Goal: Task Accomplishment & Management: Use online tool/utility

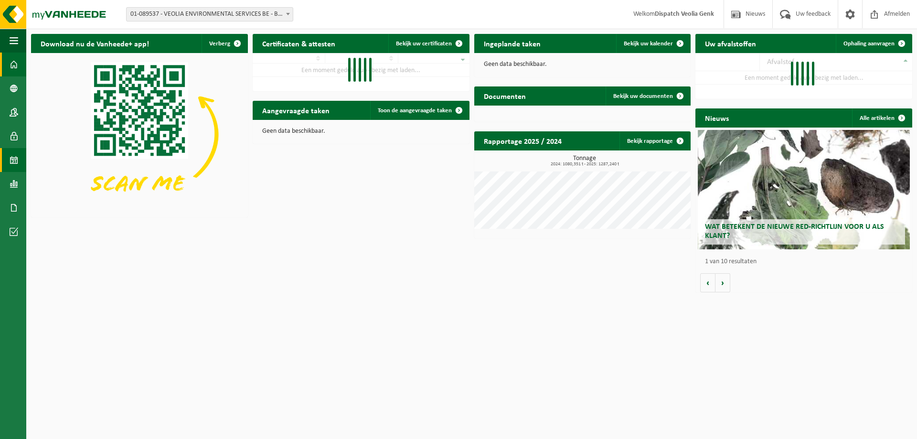
click at [15, 158] on span at bounding box center [14, 160] width 9 height 24
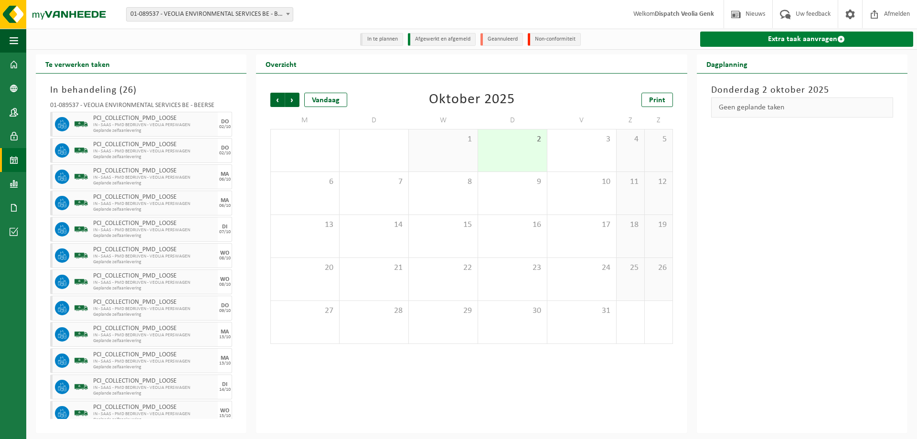
click at [791, 38] on link "Extra taak aanvragen" at bounding box center [806, 39] width 213 height 15
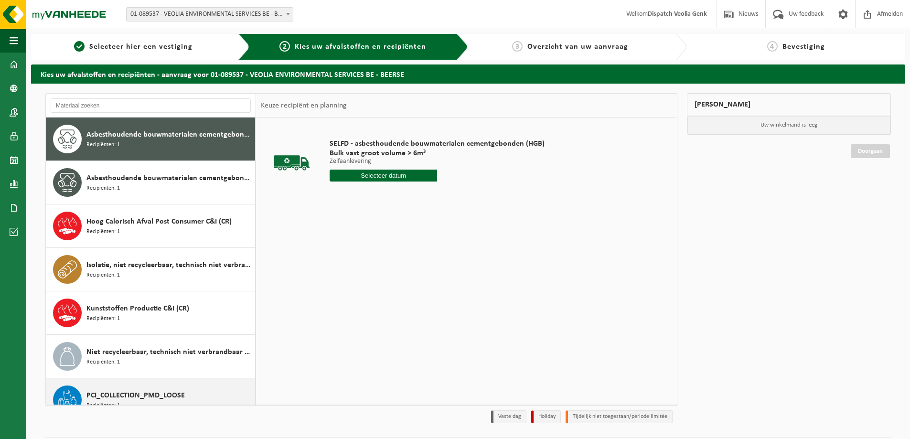
click at [134, 391] on span "PCI_COLLECTION_PMD_LOOSE" at bounding box center [135, 395] width 98 height 11
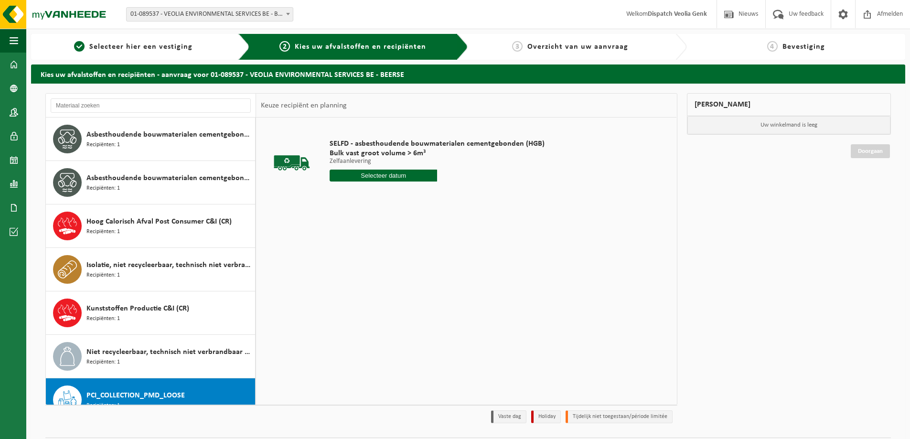
scroll to position [60, 0]
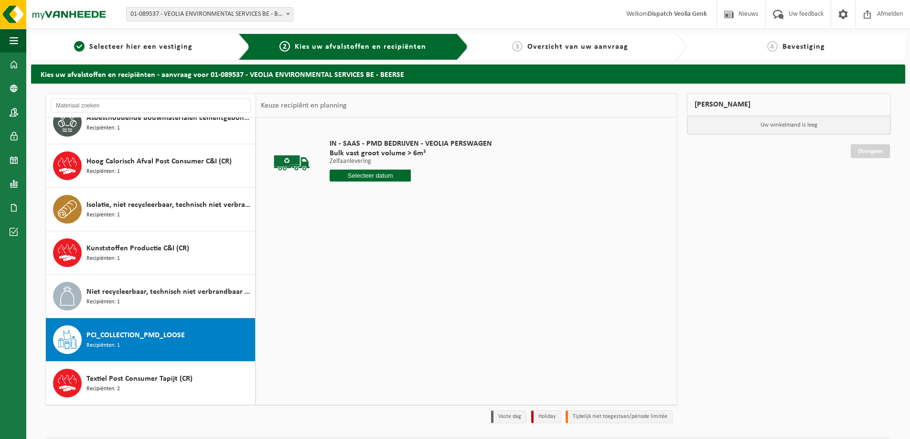
click at [365, 179] on input "text" at bounding box center [369, 176] width 81 height 12
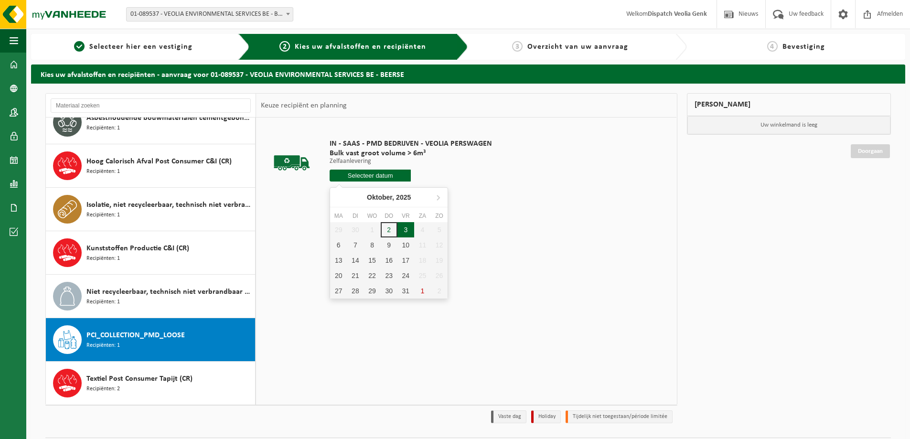
click at [404, 233] on div "3" at bounding box center [405, 229] width 17 height 15
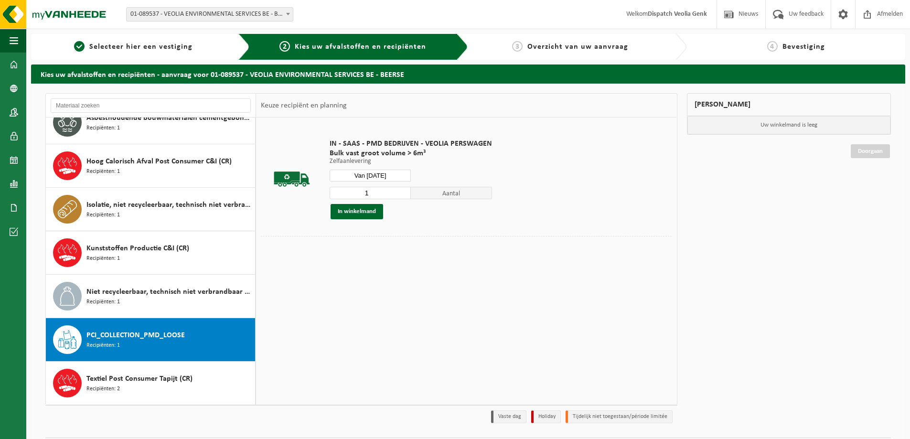
drag, startPoint x: 371, startPoint y: 189, endPoint x: 348, endPoint y: 192, distance: 23.2
click at [348, 192] on input "1" at bounding box center [369, 193] width 81 height 12
click at [385, 175] on input "Van 2025-10-03" at bounding box center [369, 176] width 81 height 12
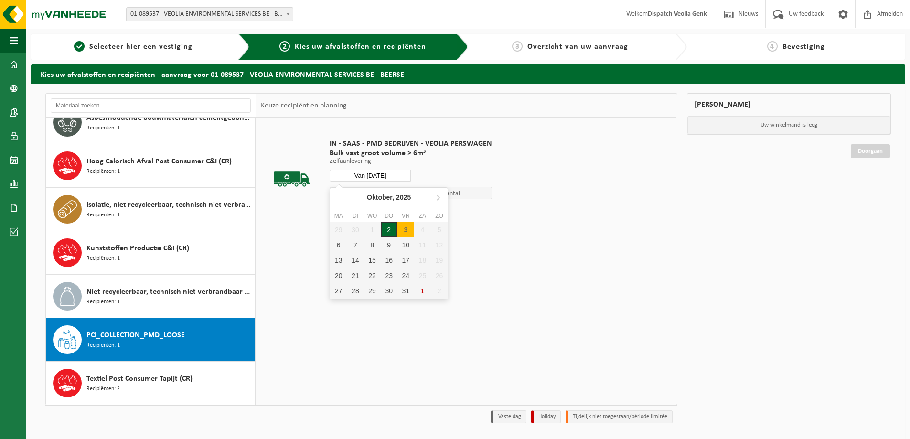
click at [390, 227] on div "2" at bounding box center [389, 229] width 17 height 15
type input "Van 2025-10-02"
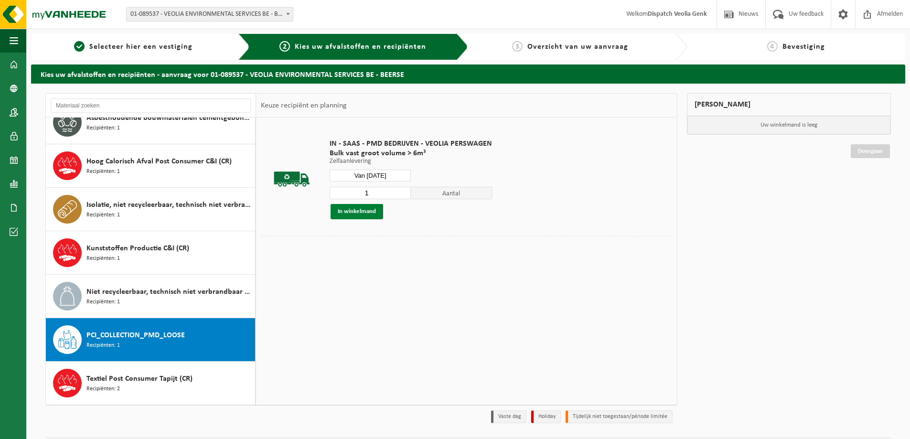
click at [362, 213] on button "In winkelmand" at bounding box center [356, 211] width 53 height 15
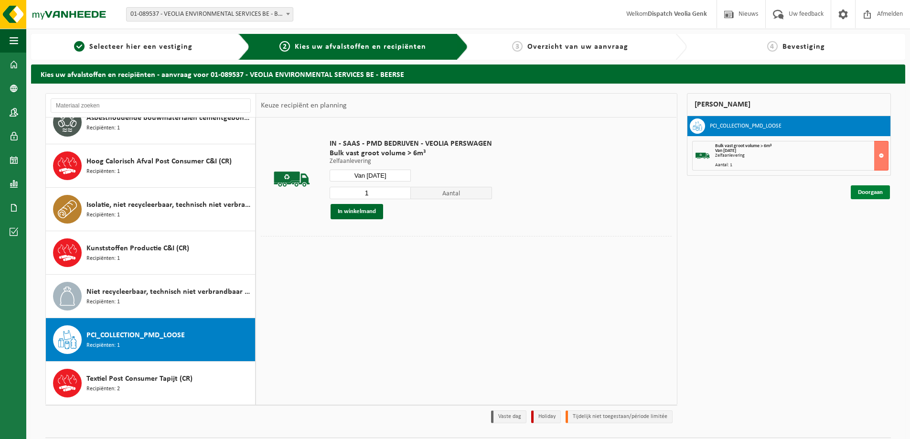
click at [861, 198] on link "Doorgaan" at bounding box center [869, 192] width 39 height 14
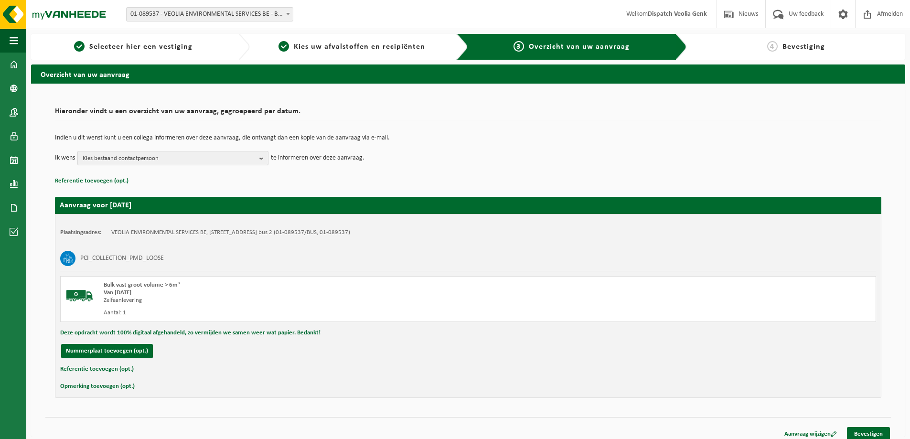
click at [191, 157] on span "Kies bestaand contactpersoon" at bounding box center [169, 158] width 173 height 14
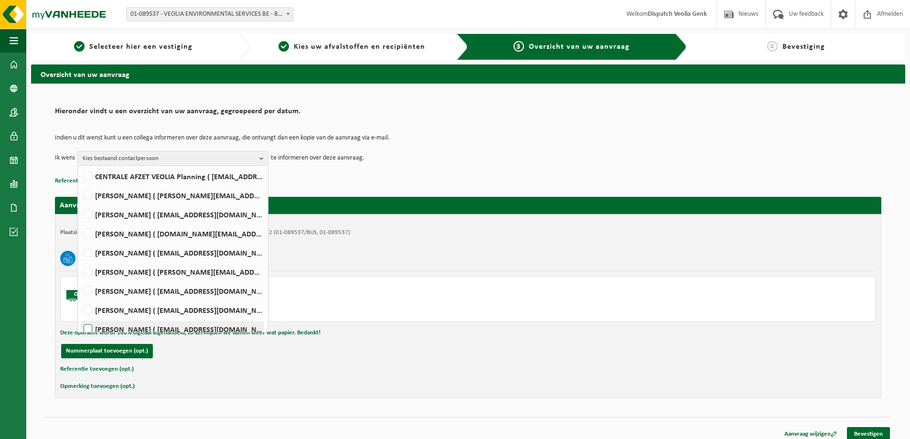
scroll to position [311, 0]
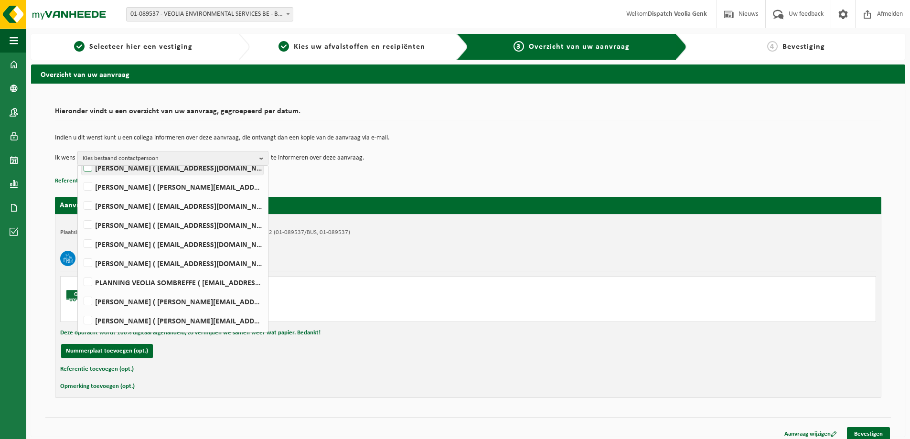
click at [134, 167] on label "Ilse Tielen ( be.ves.uc.belgium.all@veolia.com )" at bounding box center [172, 167] width 181 height 14
click at [80, 156] on input "Ilse Tielen ( be.ves.uc.belgium.all@veolia.com )" at bounding box center [80, 155] width 0 height 0
checkbox input "true"
click at [483, 249] on div "PCI_COLLECTION_PMD_LOOSE" at bounding box center [468, 258] width 816 height 25
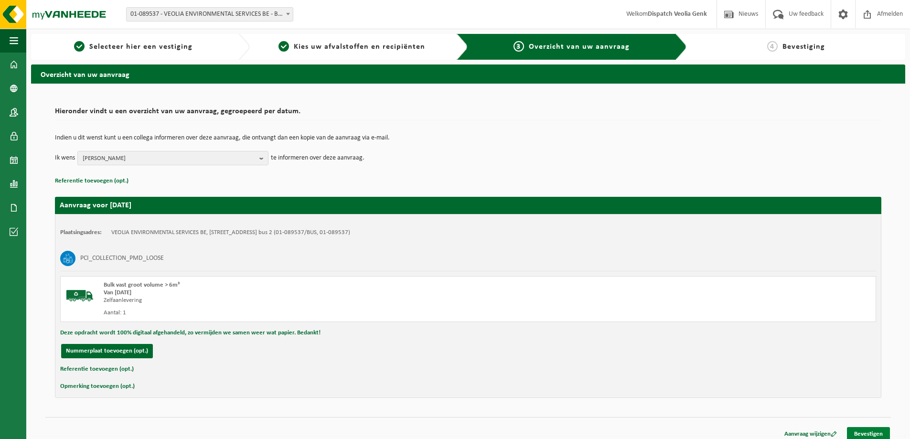
click at [878, 433] on link "Bevestigen" at bounding box center [868, 434] width 43 height 14
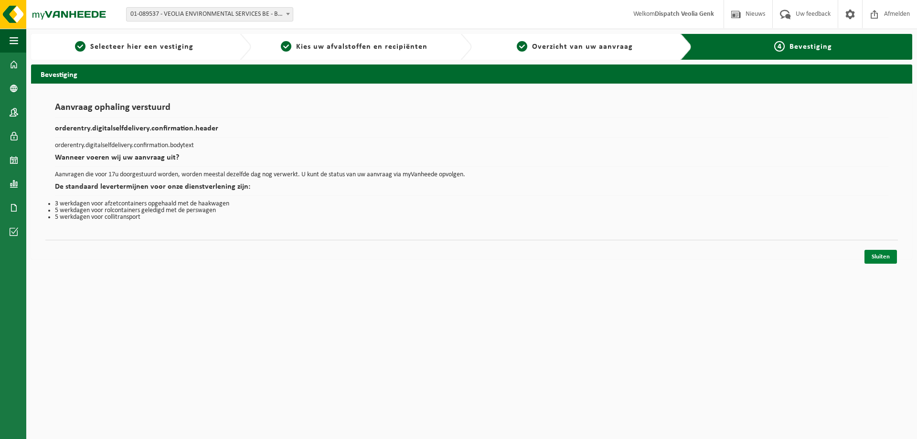
click at [889, 261] on link "Sluiten" at bounding box center [880, 257] width 32 height 14
